Goal: Task Accomplishment & Management: Use online tool/utility

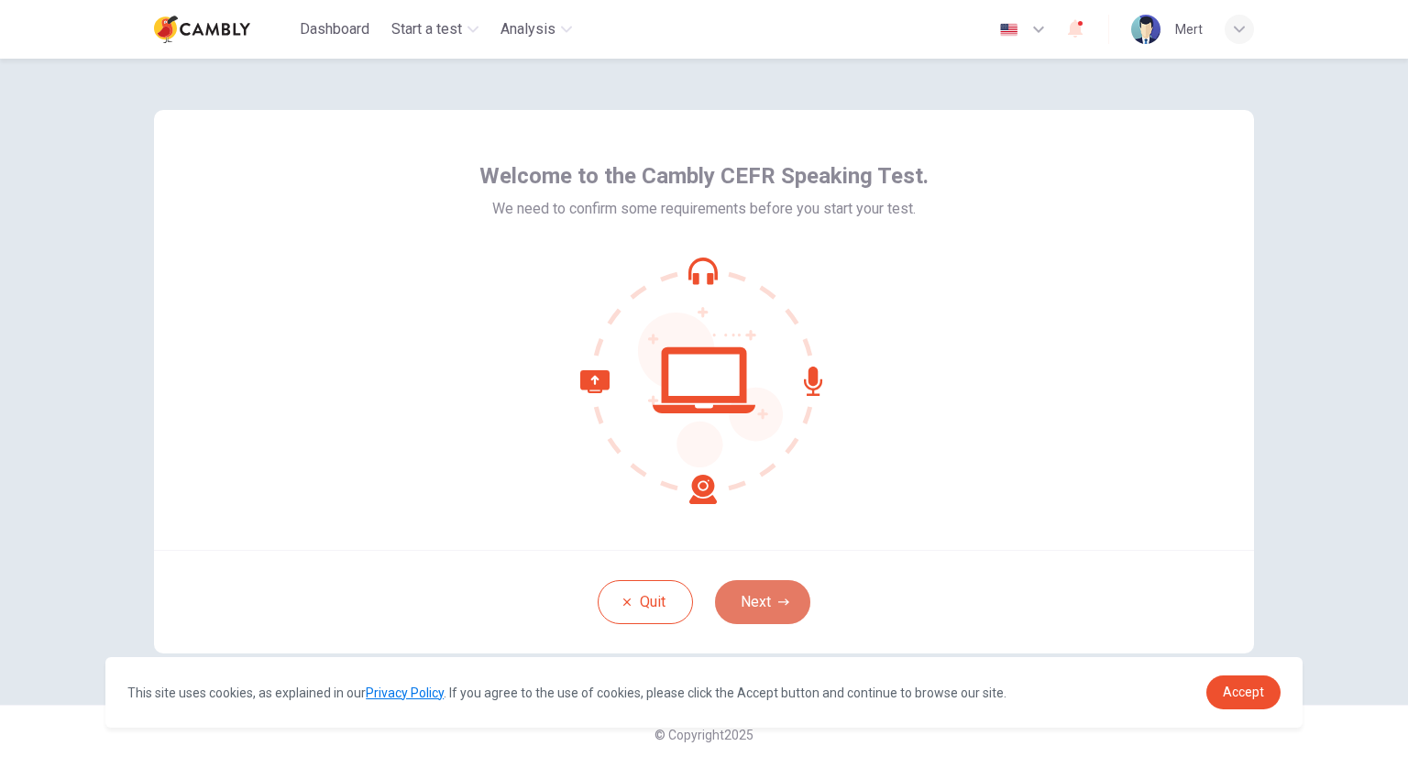
click at [775, 591] on button "Next" at bounding box center [762, 602] width 95 height 44
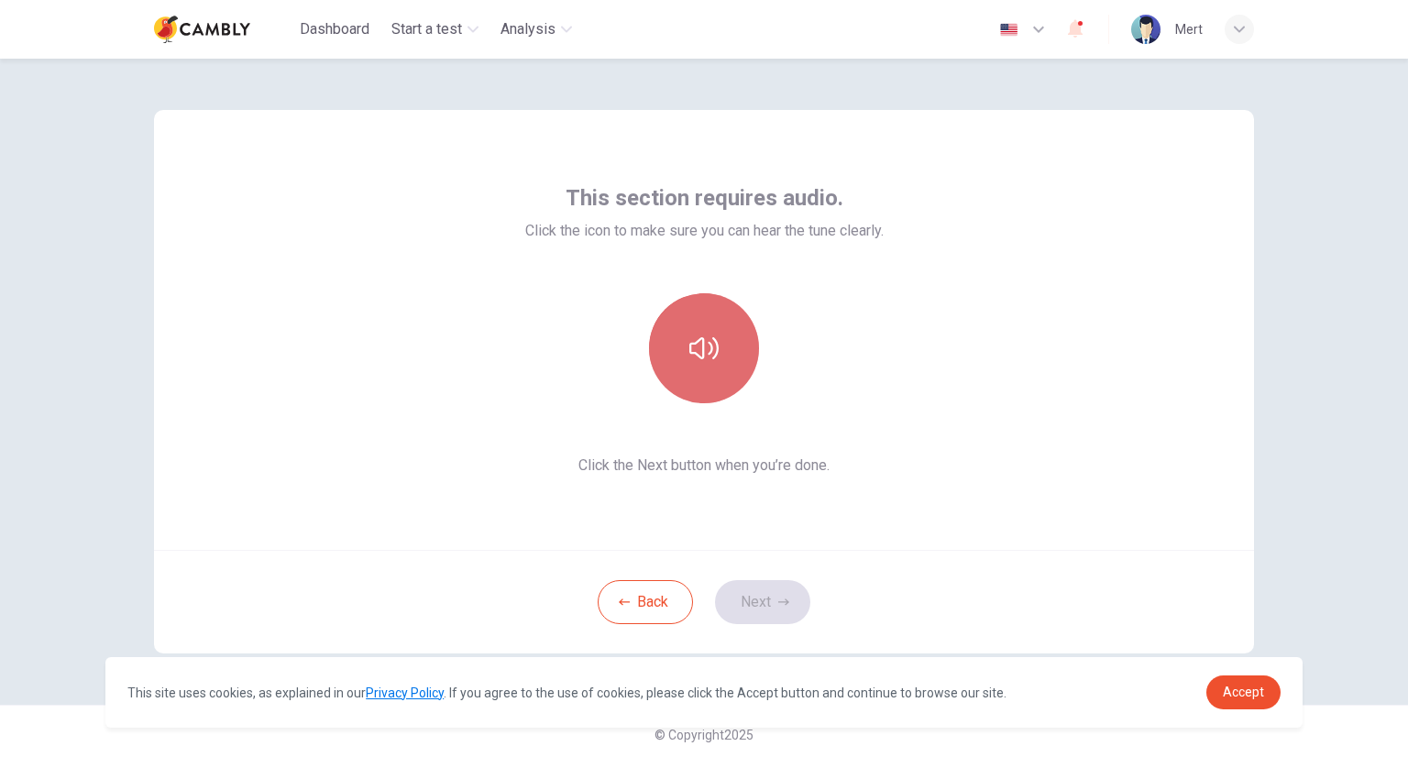
click at [710, 364] on button "button" at bounding box center [704, 348] width 110 height 110
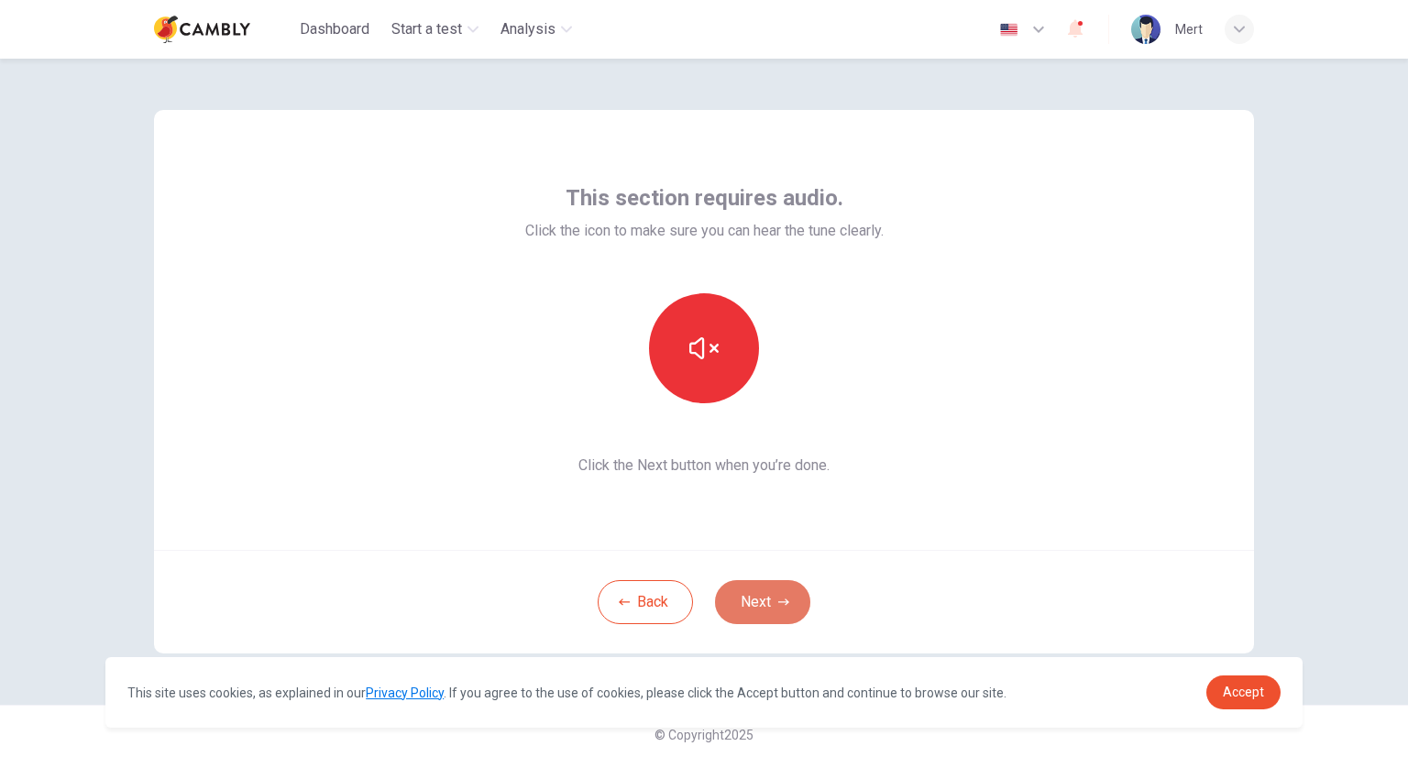
click at [780, 604] on icon "button" at bounding box center [783, 602] width 11 height 6
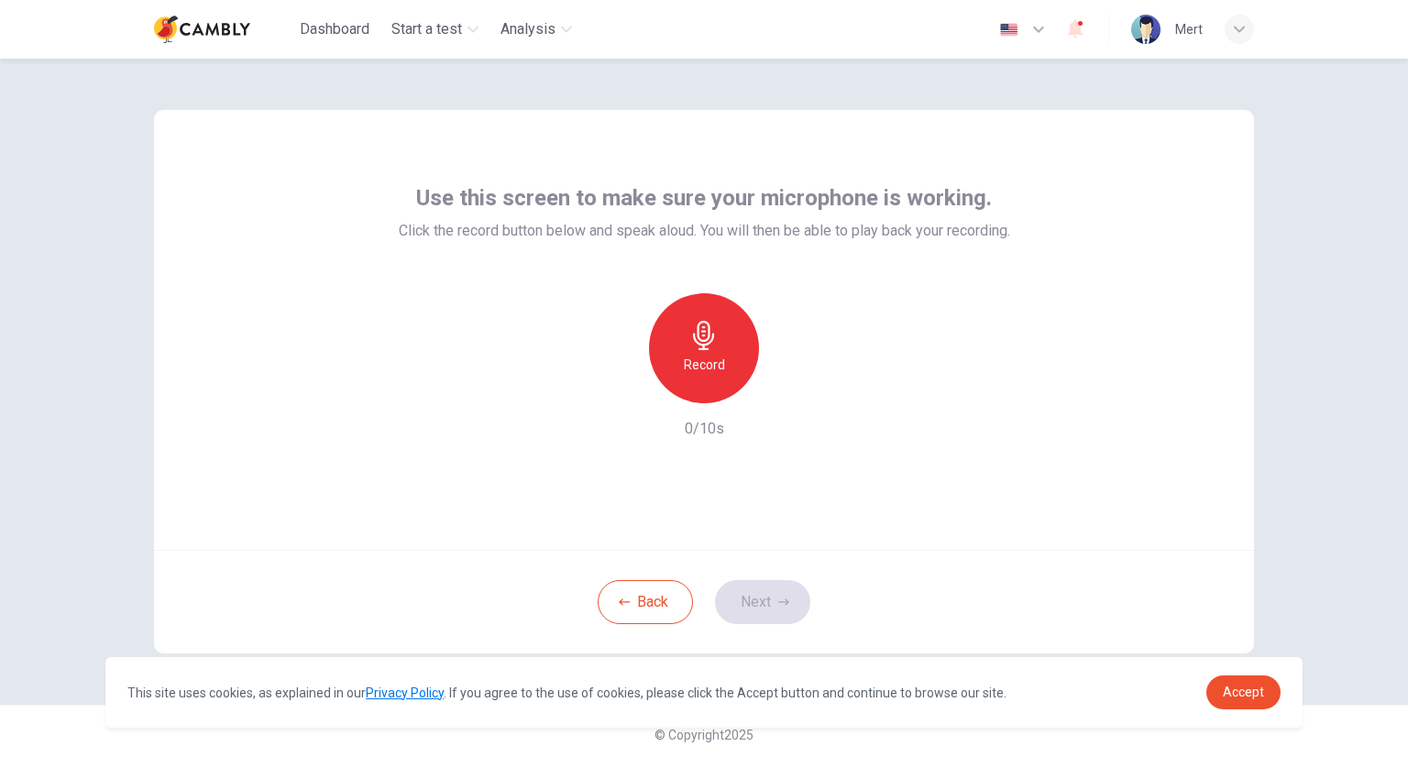
click at [697, 376] on div "Record" at bounding box center [704, 348] width 110 height 110
click at [724, 355] on div "Stop" at bounding box center [704, 348] width 110 height 110
click at [786, 387] on icon "button" at bounding box center [790, 388] width 8 height 11
click at [763, 599] on button "Next" at bounding box center [762, 602] width 95 height 44
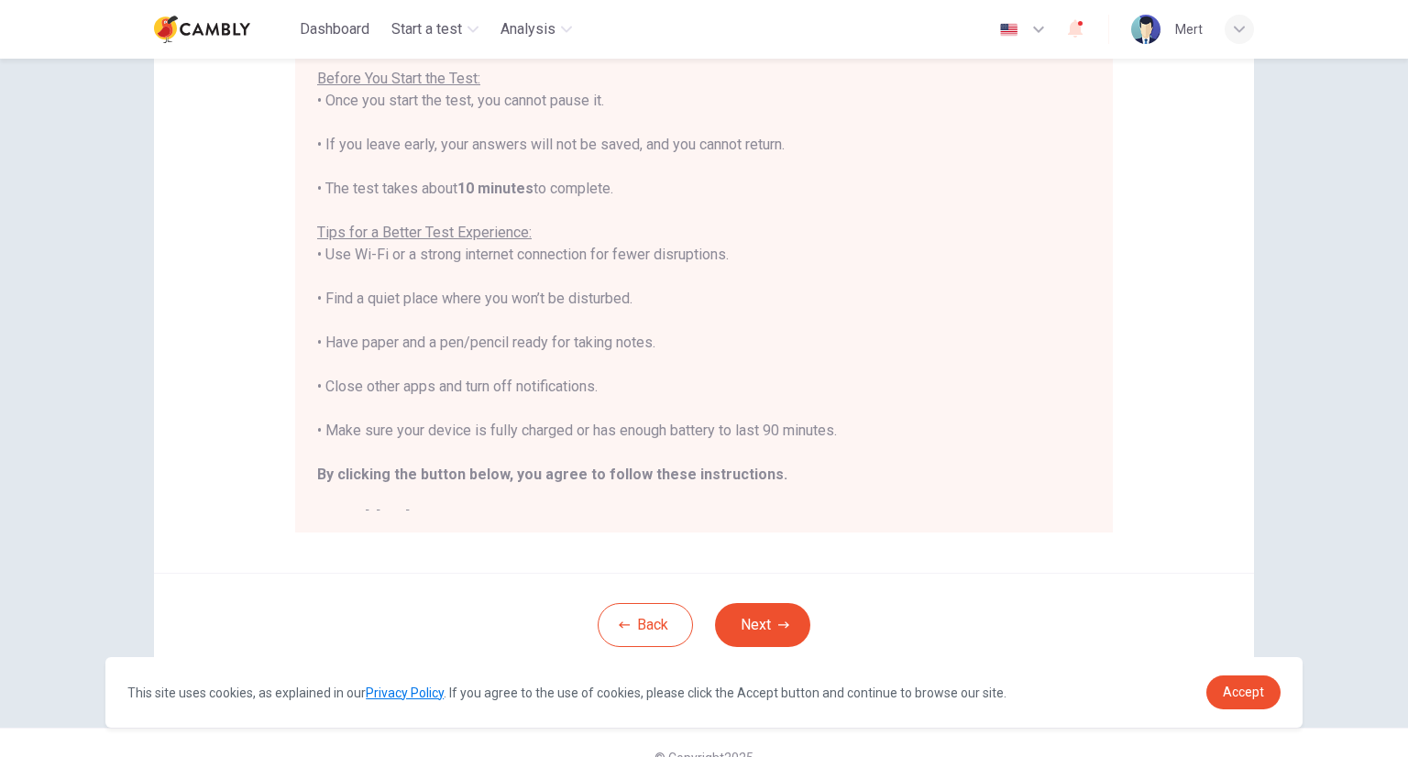
scroll to position [262, 0]
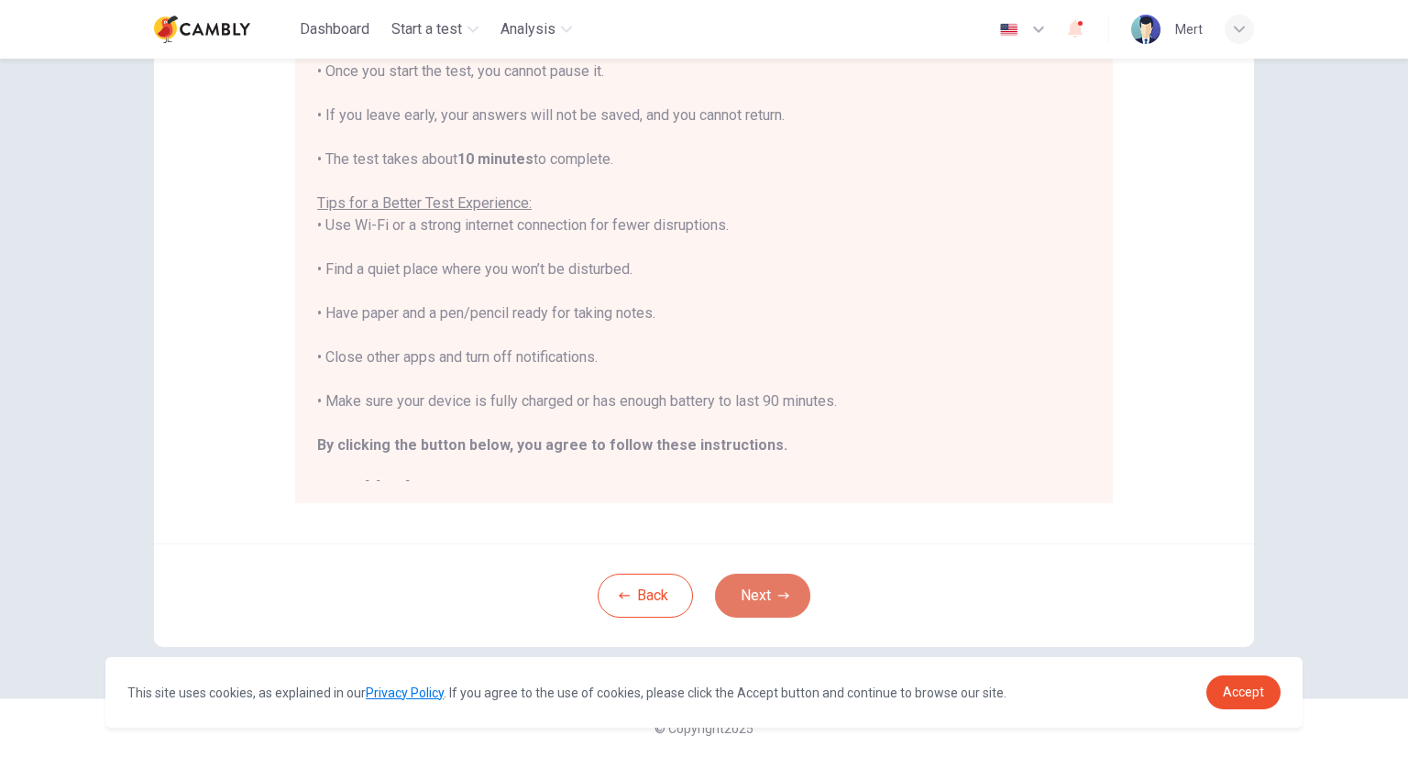
click at [768, 605] on button "Next" at bounding box center [762, 596] width 95 height 44
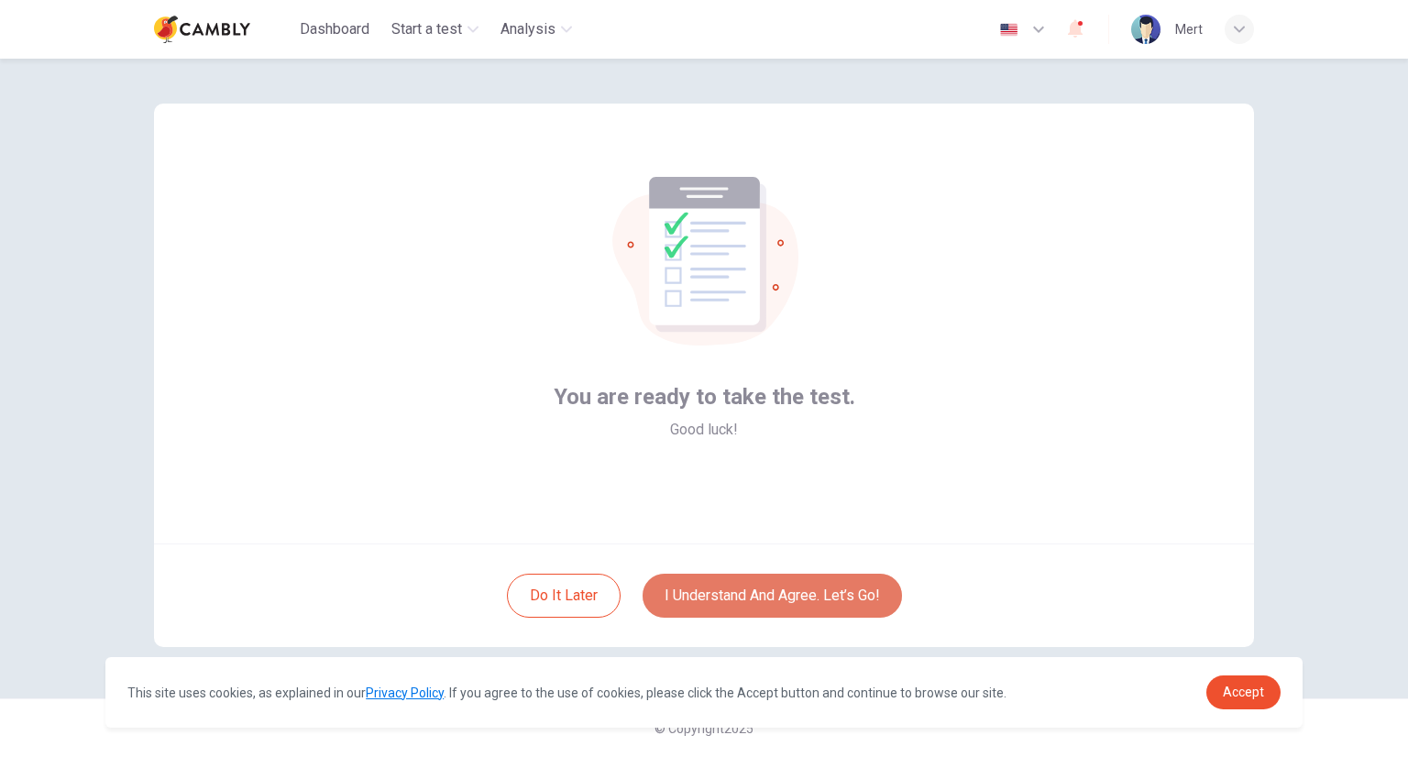
click at [766, 606] on button "I understand and agree. Let’s go!" at bounding box center [772, 596] width 259 height 44
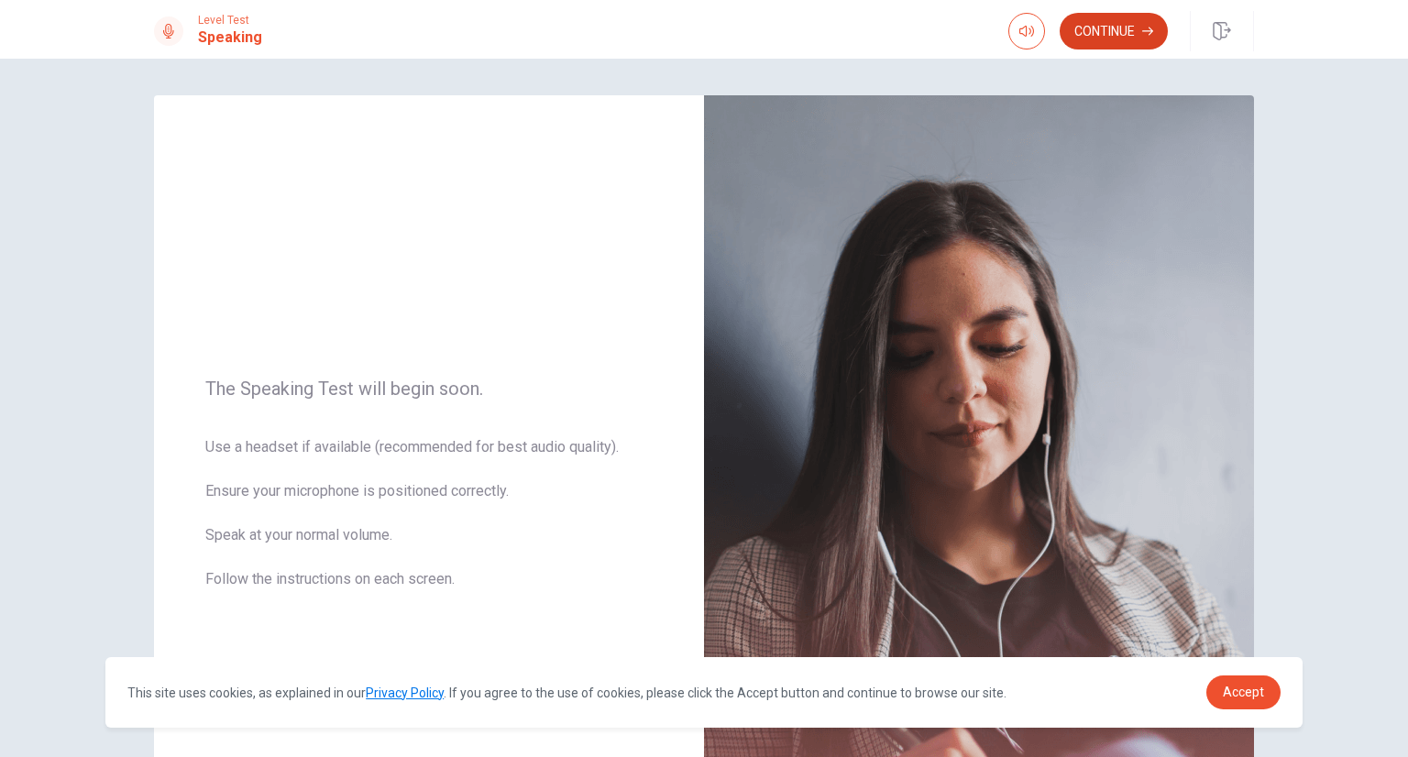
click at [1104, 24] on button "Continue" at bounding box center [1114, 31] width 108 height 37
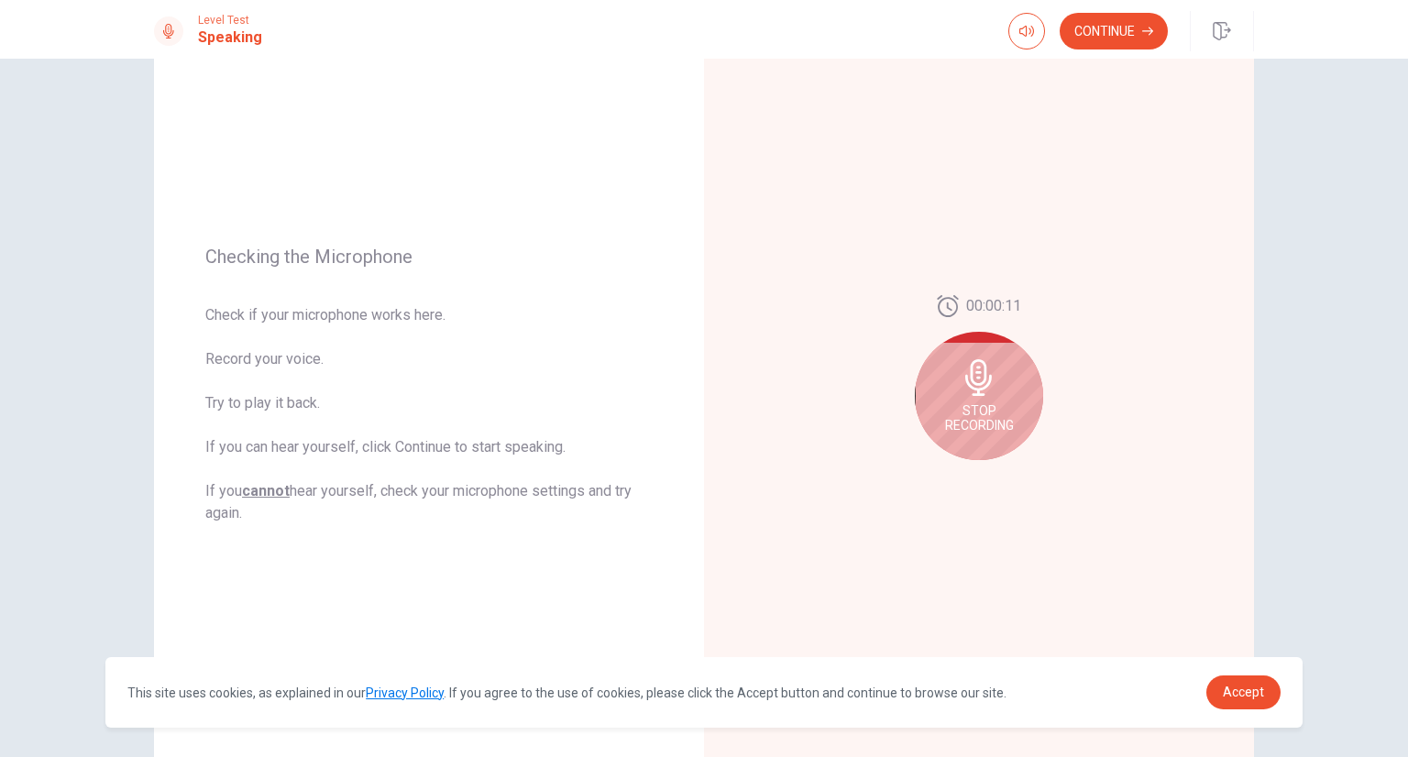
scroll to position [115, 0]
click at [982, 364] on icon at bounding box center [979, 373] width 37 height 37
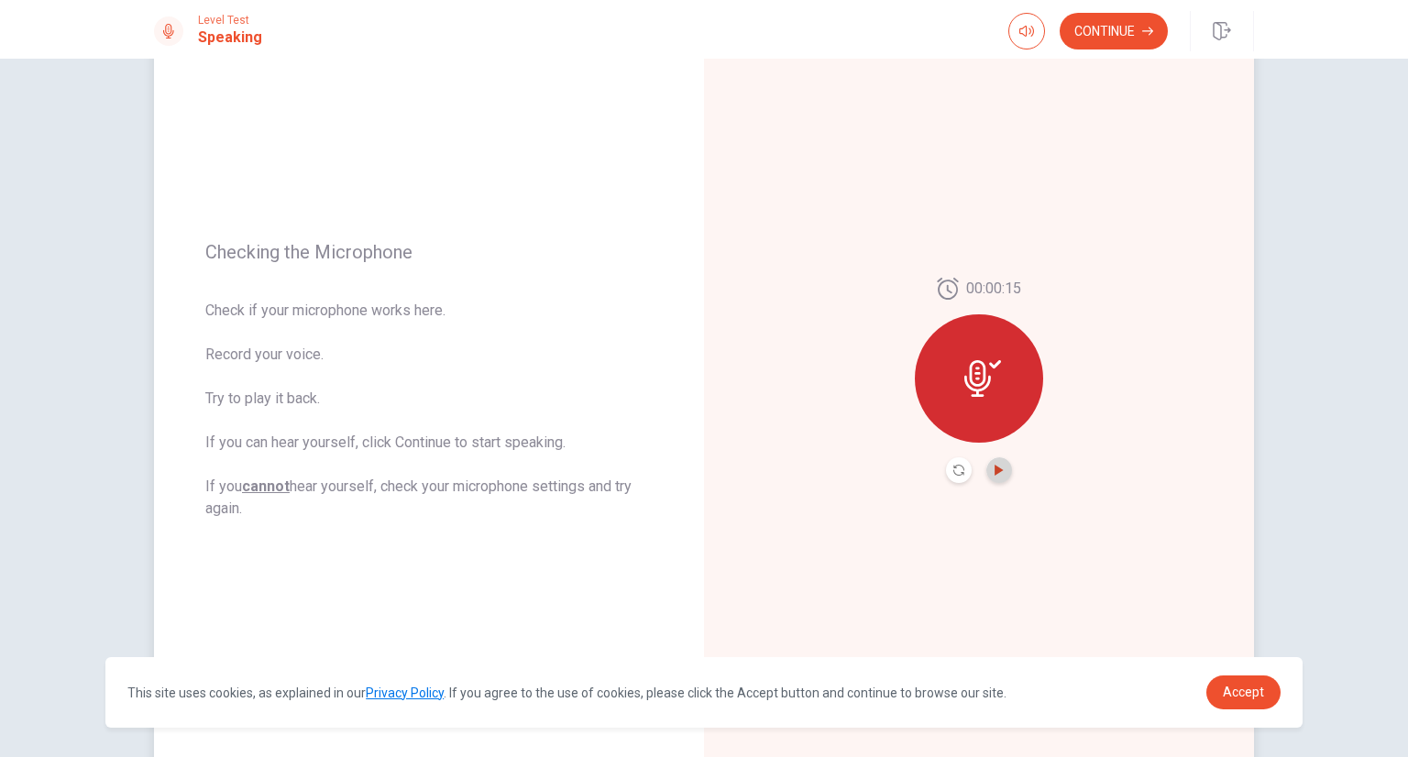
click at [994, 469] on icon "Play Audio" at bounding box center [999, 470] width 11 height 11
click at [998, 469] on icon "Pause Audio" at bounding box center [999, 470] width 9 height 11
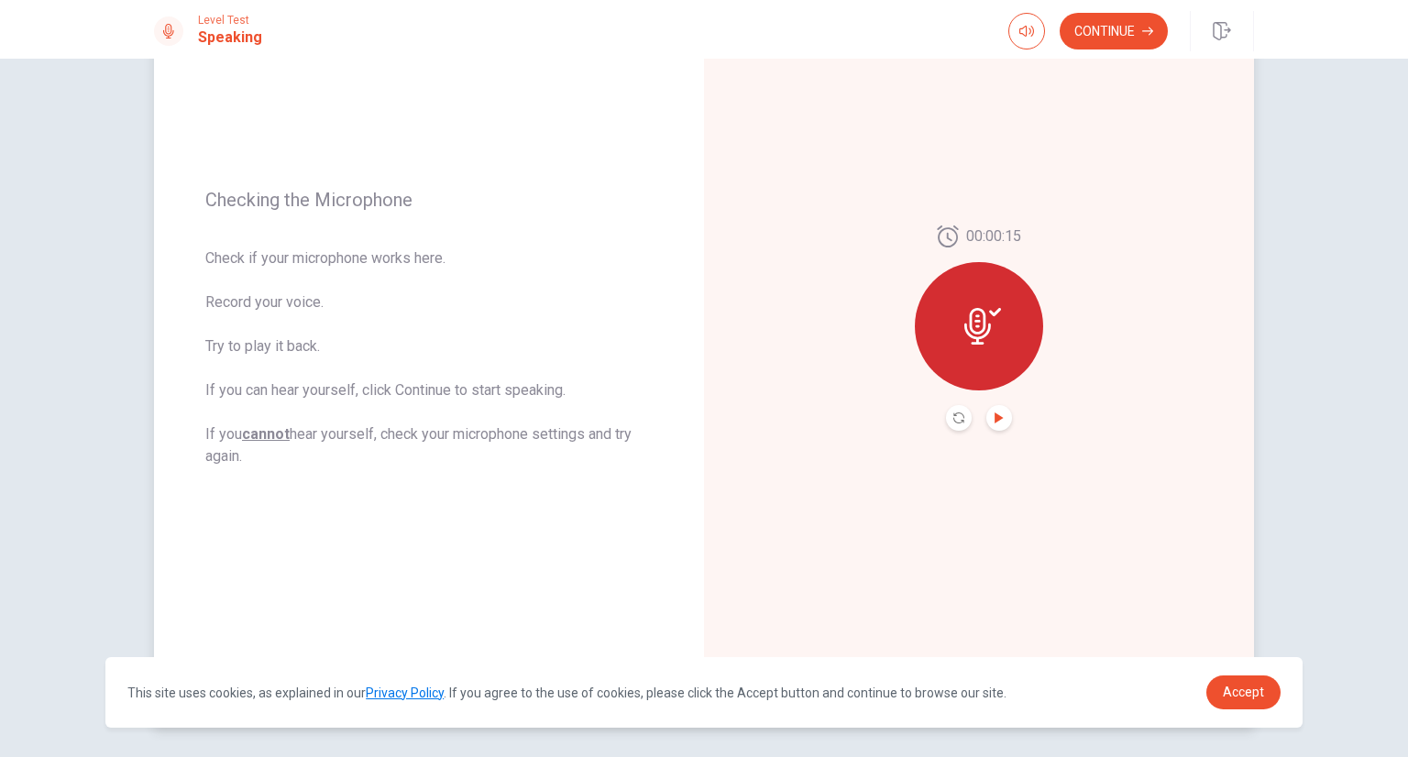
scroll to position [233, 0]
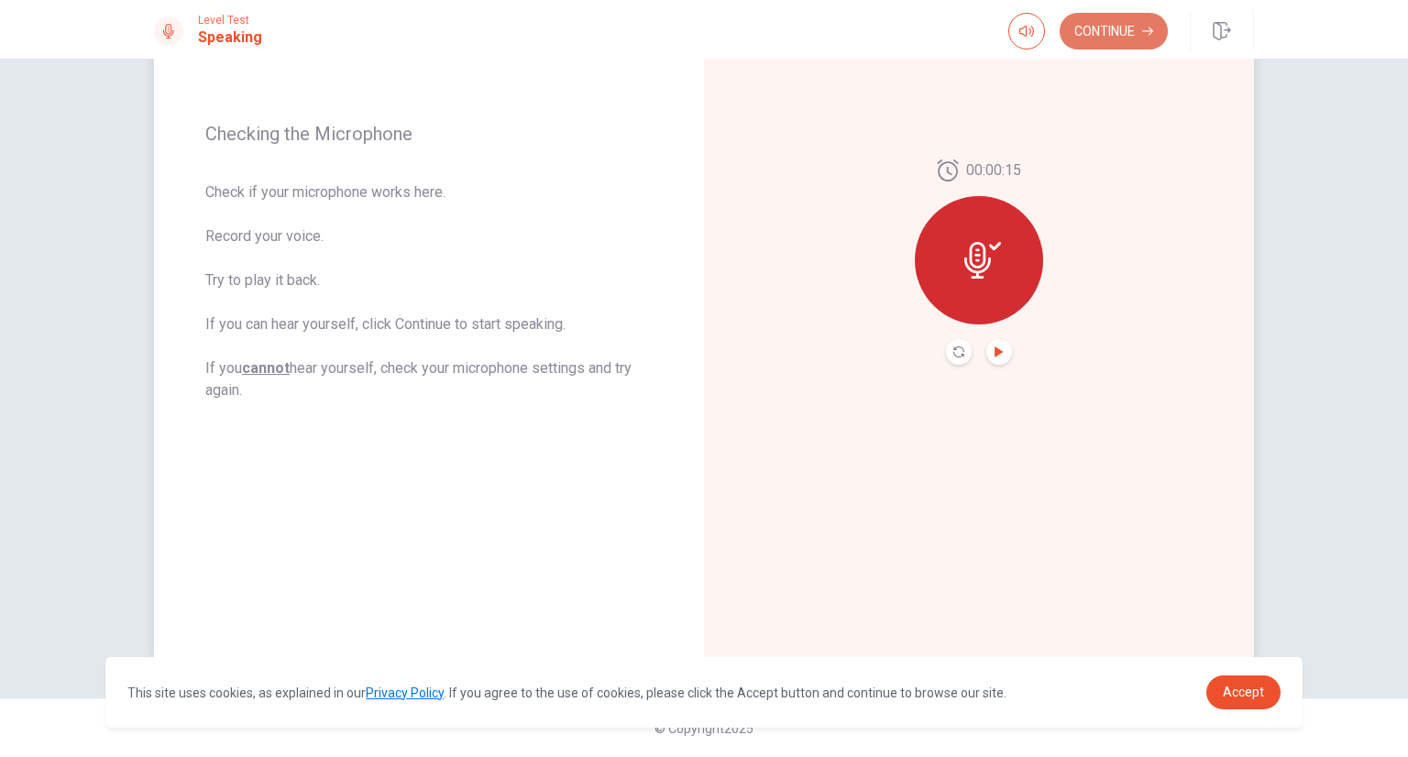
click at [1129, 30] on button "Continue" at bounding box center [1114, 31] width 108 height 37
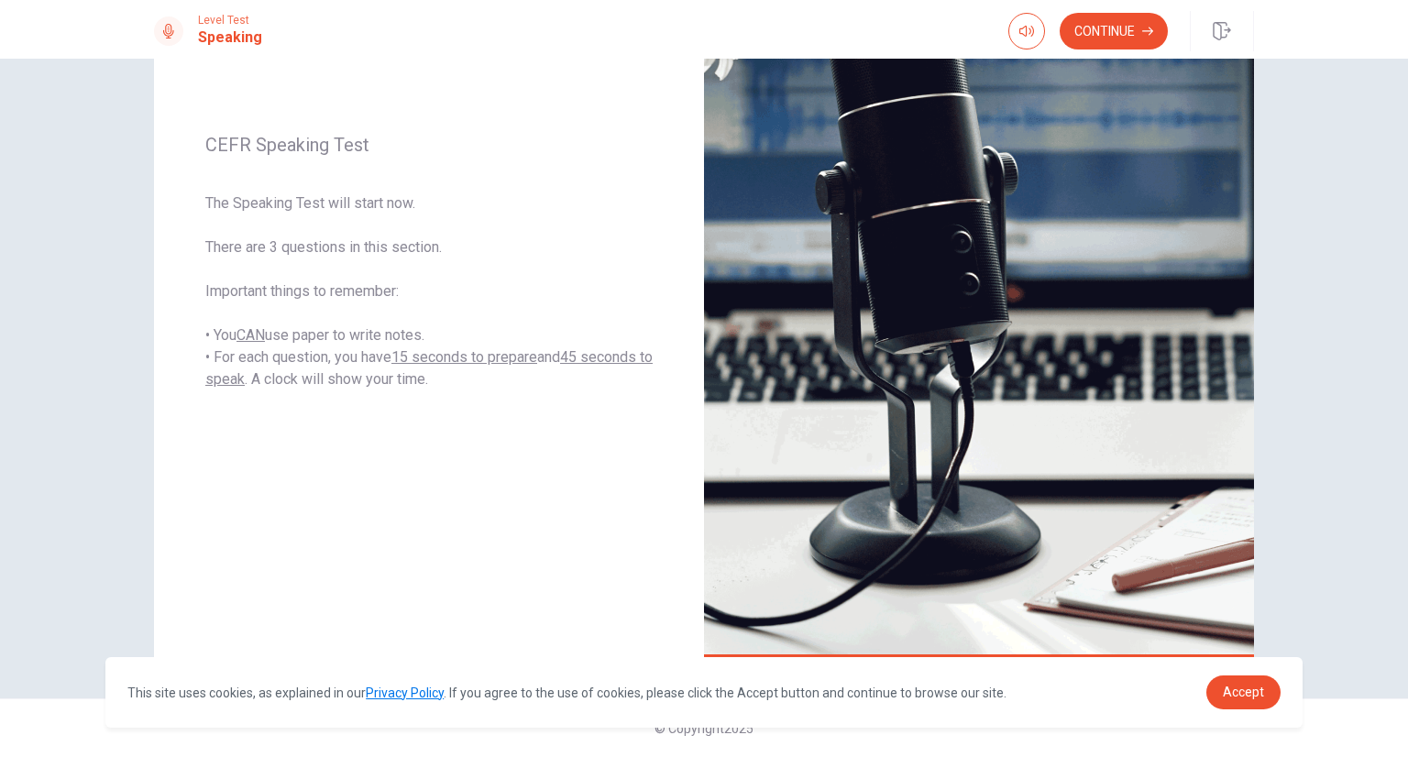
drag, startPoint x: 1382, startPoint y: 501, endPoint x: 1385, endPoint y: 518, distance: 17.6
click at [1385, 518] on div "CEFR Speaking Test The Speaking Test will start now. There are 3 questions in t…" at bounding box center [704, 408] width 1408 height 699
click at [1104, 36] on button "Continue" at bounding box center [1114, 31] width 108 height 37
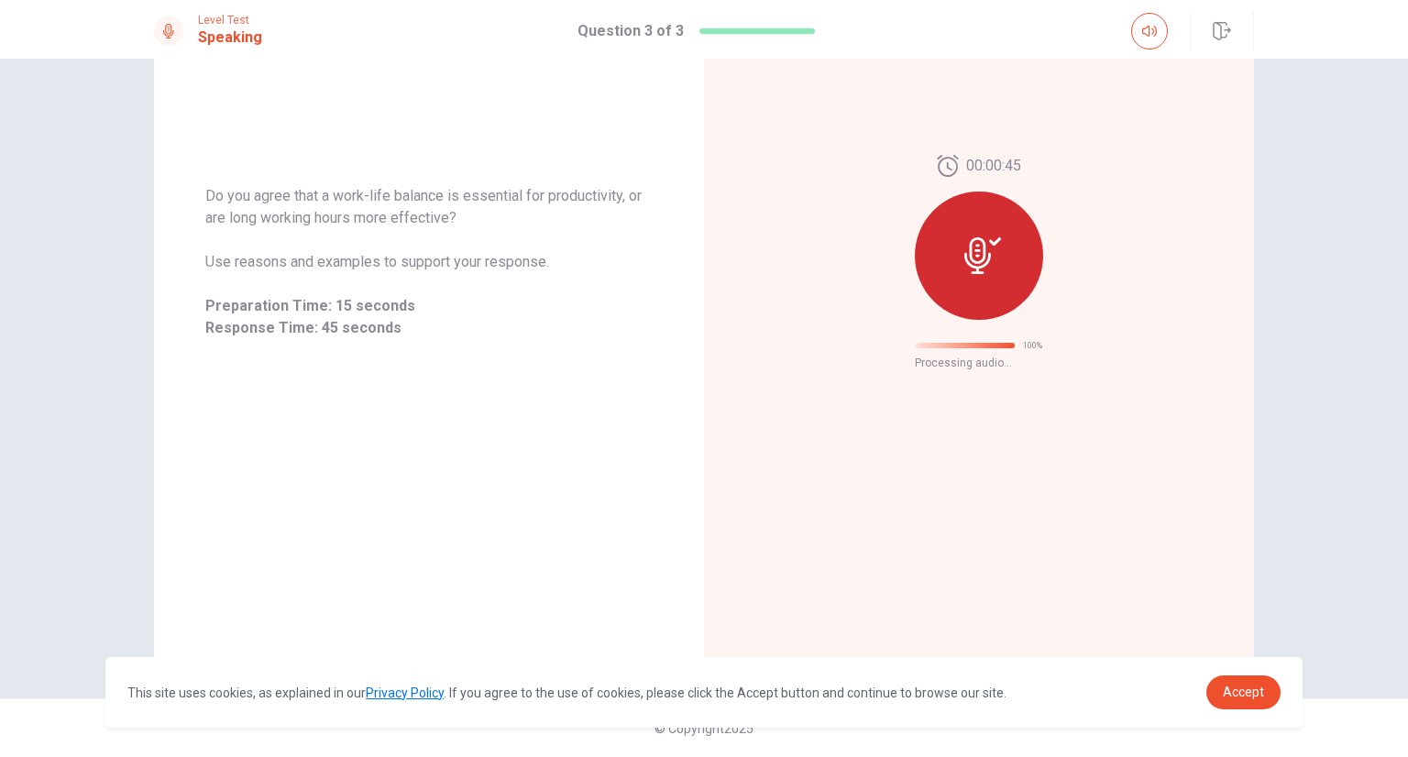
scroll to position [0, 0]
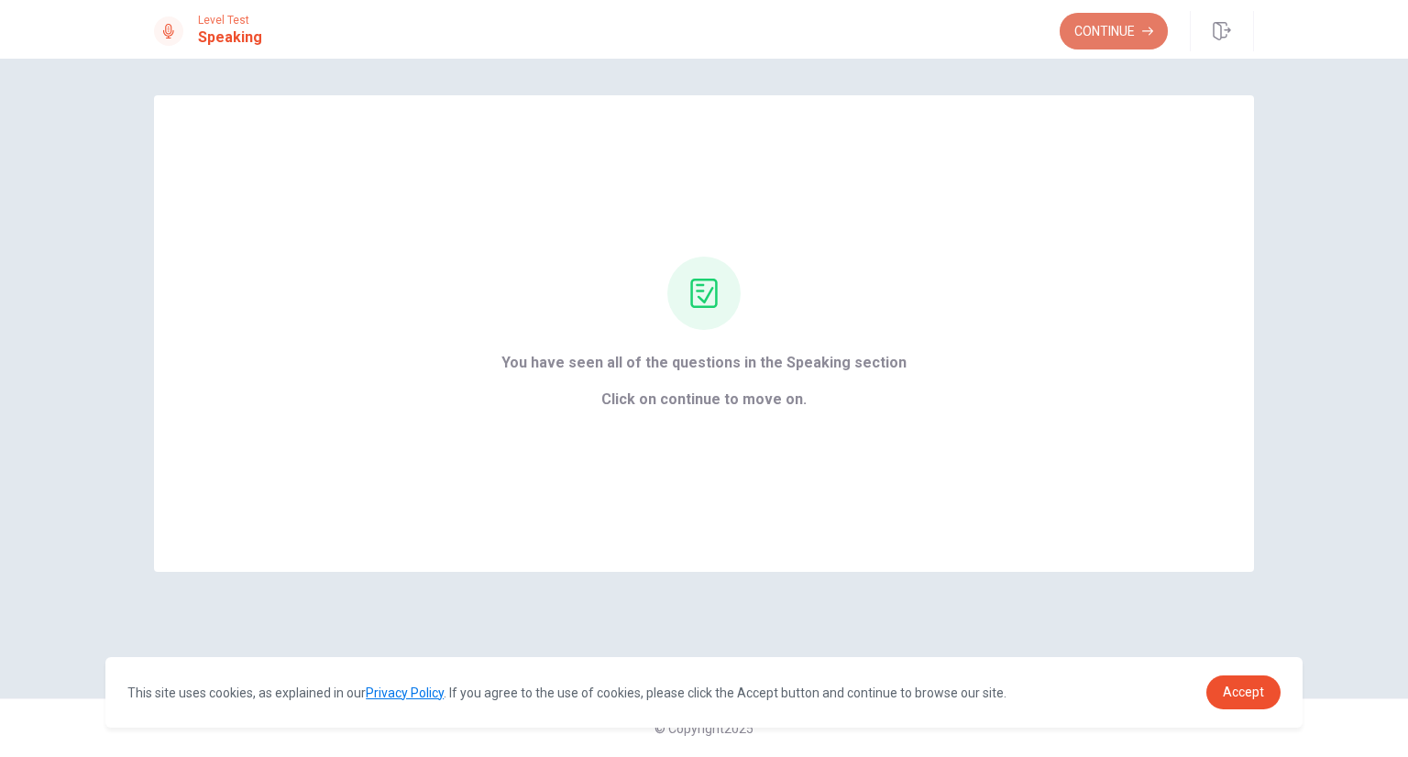
click at [1115, 30] on button "Continue" at bounding box center [1114, 31] width 108 height 37
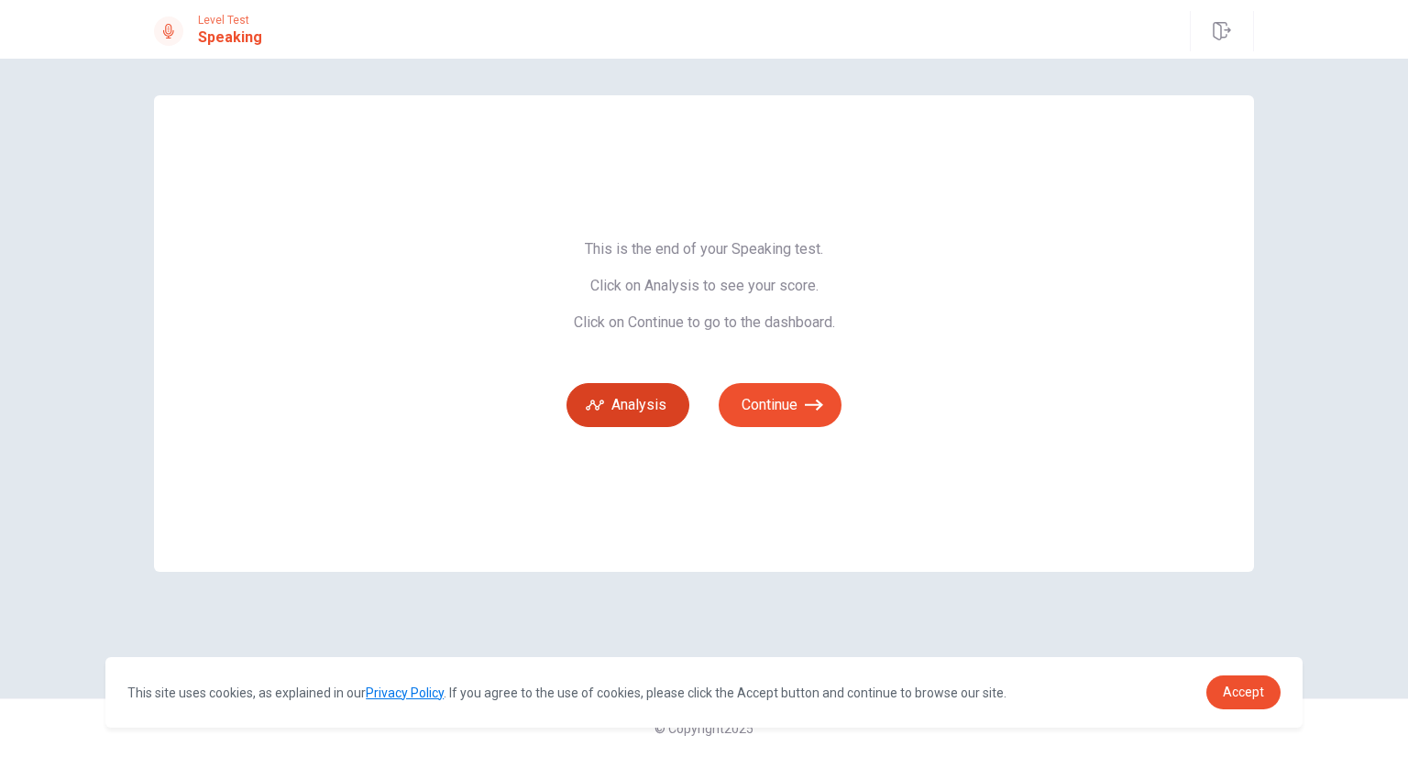
click at [637, 409] on button "Analysis" at bounding box center [628, 405] width 123 height 44
